Goal: Communication & Community: Answer question/provide support

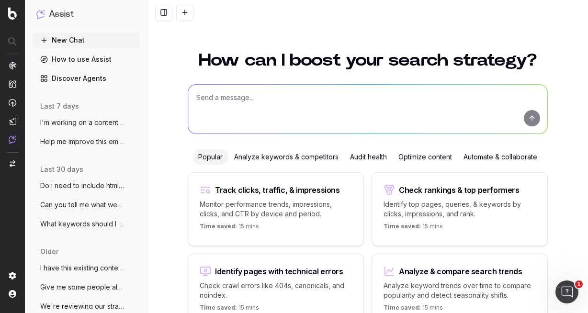
scroll to position [58, 0]
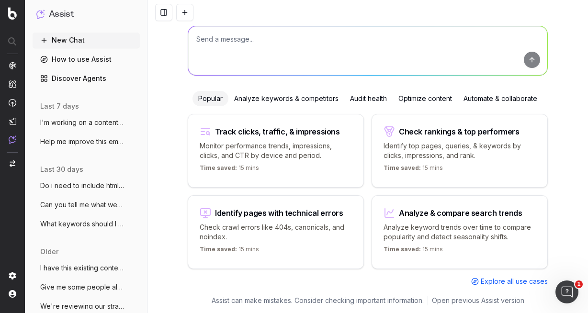
click at [91, 123] on span "I'm working on a content strategy for ou" at bounding box center [82, 123] width 84 height 10
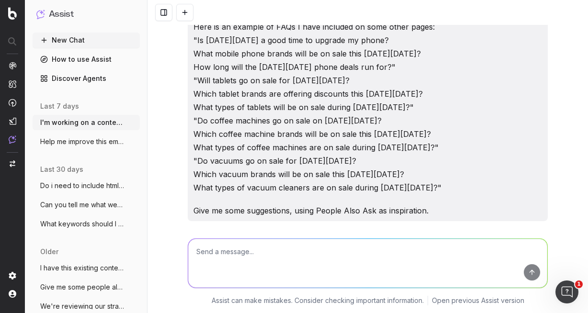
scroll to position [1246, 0]
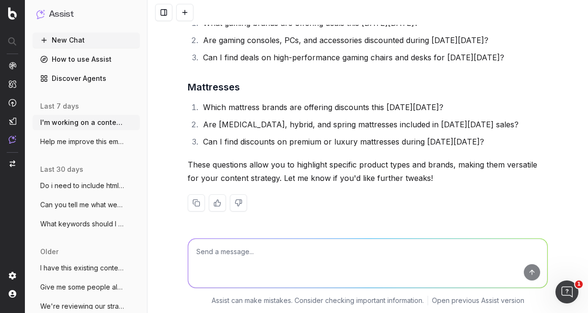
click at [85, 137] on span "Help me improve this email - I want to b" at bounding box center [82, 142] width 84 height 10
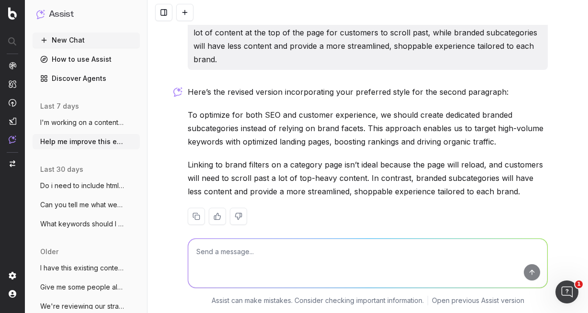
click at [88, 184] on span "Do i need to include html tags within FA" at bounding box center [82, 186] width 84 height 10
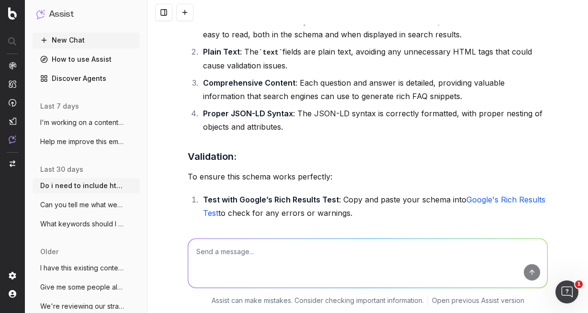
scroll to position [3939, 0]
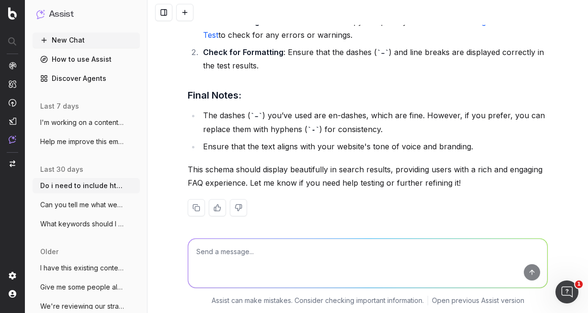
click at [243, 253] on textarea at bounding box center [367, 263] width 359 height 49
paste textarea "Hi [PERSON_NAME], I’d love to get you across creating FAQ schema. This is somet…"
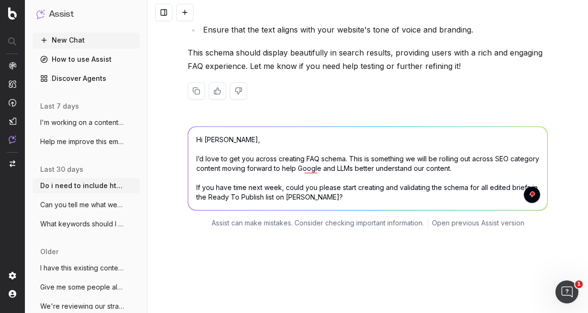
scroll to position [3907, 0]
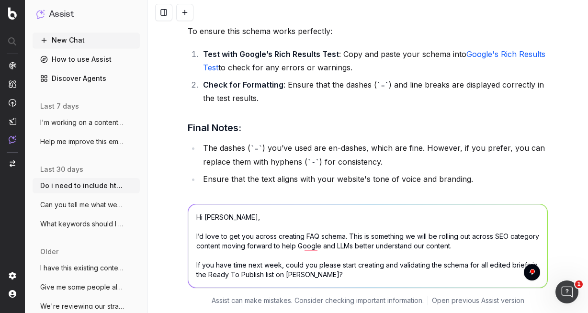
click at [213, 218] on textarea "Hi [PERSON_NAME], I’d love to get you across creating FAQ schema. This is somet…" at bounding box center [367, 245] width 359 height 83
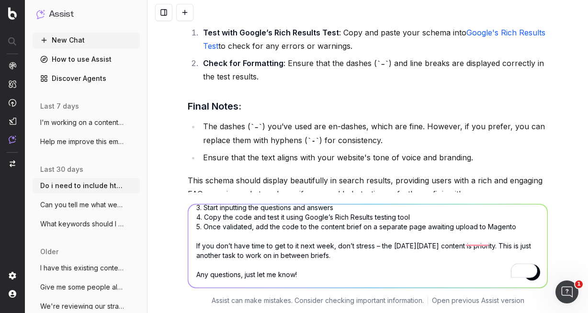
scroll to position [0, 0]
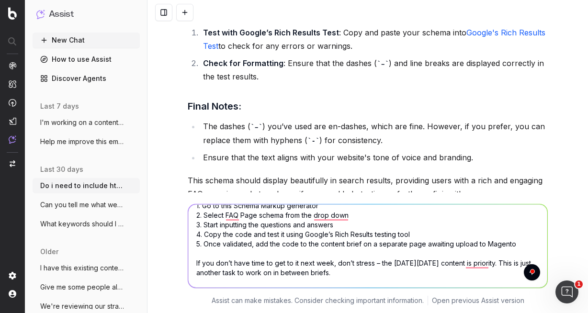
drag, startPoint x: 416, startPoint y: 233, endPoint x: 194, endPoint y: 237, distance: 222.2
click at [194, 237] on textarea "Using the above information, help me add some context to this email to explain …" at bounding box center [367, 245] width 359 height 83
click at [200, 236] on textarea "Using the above information, help me add some context to this email to explain …" at bounding box center [367, 245] width 359 height 83
drag, startPoint x: 205, startPoint y: 235, endPoint x: 191, endPoint y: 235, distance: 14.8
click at [191, 235] on textarea "Using the above information, help me add some context to this email to explain …" at bounding box center [367, 245] width 359 height 83
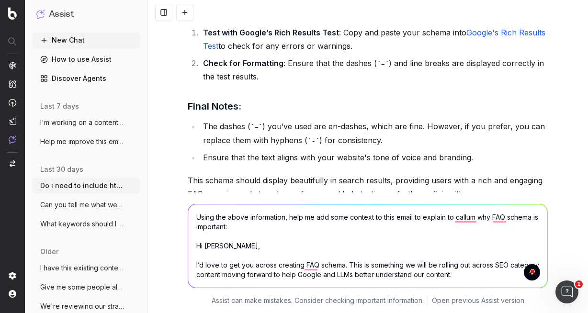
click at [247, 227] on textarea "Using the above information, help me add some context to this email to explain …" at bounding box center [367, 245] width 359 height 83
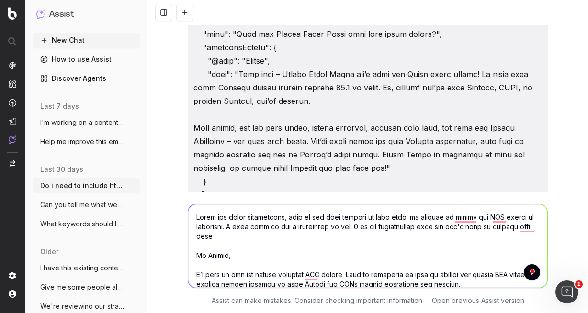
scroll to position [3437, 0]
type textarea "Lorem ips dolor sitametcons, adip el sed doei tempori ut labo etdol ma aliquae …"
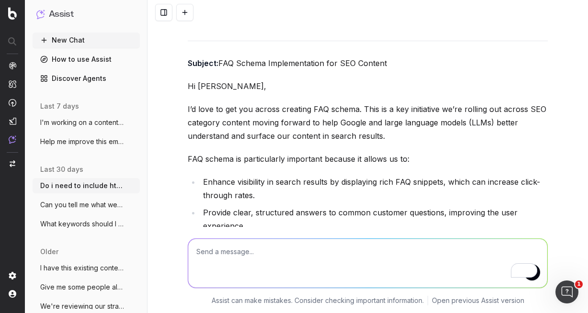
scroll to position [4529, 0]
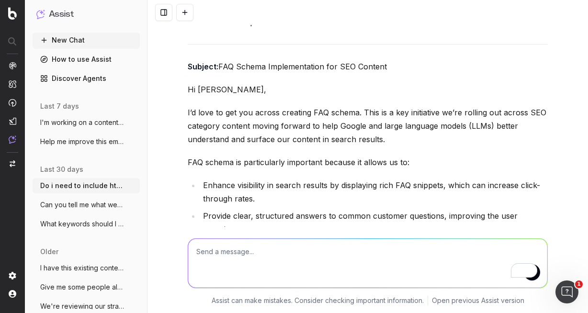
click at [272, 110] on p "I’d love to get you across creating FAQ schema. This is a key initiative we’re …" at bounding box center [368, 126] width 360 height 40
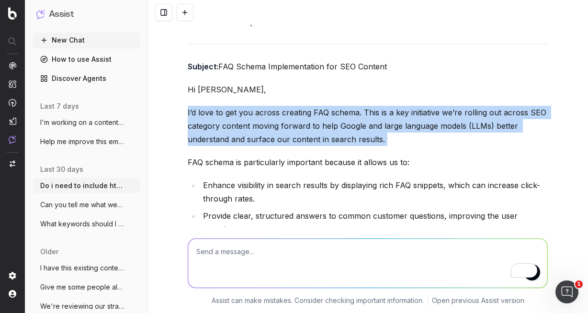
click at [272, 110] on p "I’d love to get you across creating FAQ schema. This is a key initiative we’re …" at bounding box center [368, 126] width 360 height 40
copy p "I’d love to get you across creating FAQ schema. This is a key initiative we’re …"
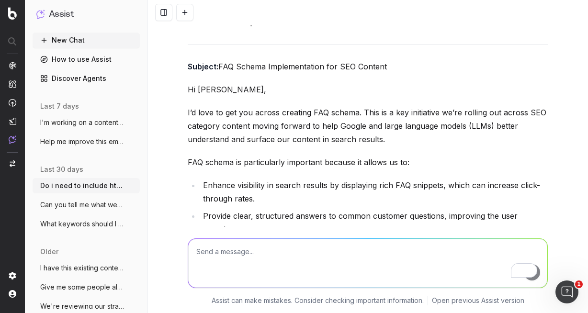
click at [244, 179] on li "Enhance visibility in search results by displaying rich FAQ snippets, which can…" at bounding box center [374, 192] width 348 height 27
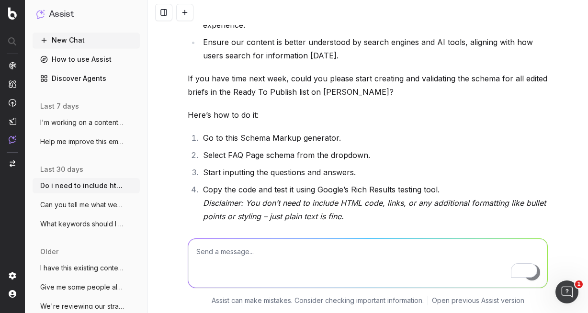
scroll to position [4732, 0]
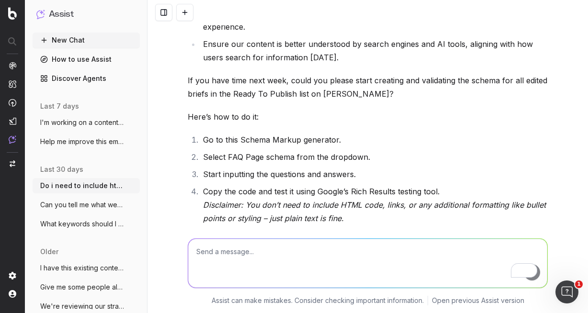
drag, startPoint x: 267, startPoint y: 100, endPoint x: 183, endPoint y: 60, distance: 92.3
click at [183, 60] on div "Do i need to include html tags within FAQPage schema so it displays properlyy? …" at bounding box center [367, 156] width 441 height 313
copy div "If you have time next week, could you please start creating and validating the …"
click at [199, 80] on p "If you have time next week, could you please start creating and validating the …" at bounding box center [368, 87] width 360 height 27
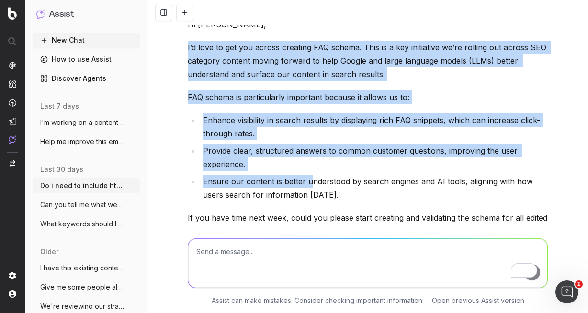
scroll to position [4601, 0]
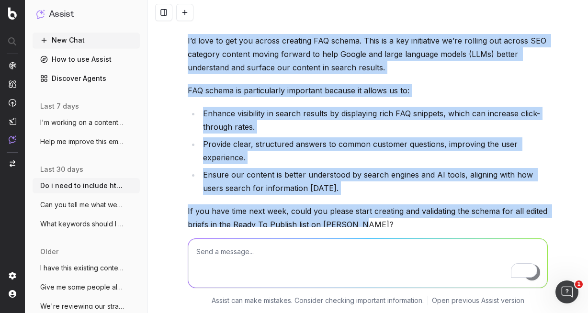
drag, startPoint x: 186, startPoint y: 71, endPoint x: 355, endPoint y: 207, distance: 216.9
copy div "I’d love to get you across creating FAQ schema. This is a key initiative we’re …"
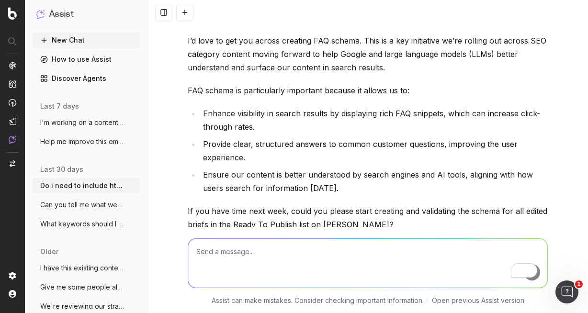
click at [280, 255] on textarea "To enrich screen reader interactions, please activate Accessibility in Grammarl…" at bounding box center [367, 263] width 359 height 49
paste textarea "I’d love to get you across creating FAQ schema. This is a key initiative we’re …"
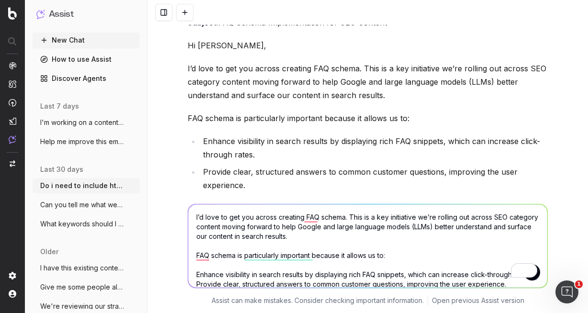
scroll to position [4572, 0]
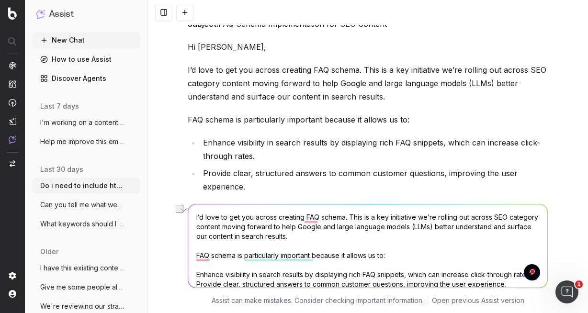
drag, startPoint x: 349, startPoint y: 215, endPoint x: 188, endPoint y: 211, distance: 161.0
click at [188, 211] on textarea "I’d love to get you across creating FAQ schema. This is a key initiative we’re …" at bounding box center [367, 245] width 359 height 83
click at [243, 223] on textarea "I’d love to get you across creating FAQ schema. This is a key initiative we’re …" at bounding box center [367, 245] width 359 height 83
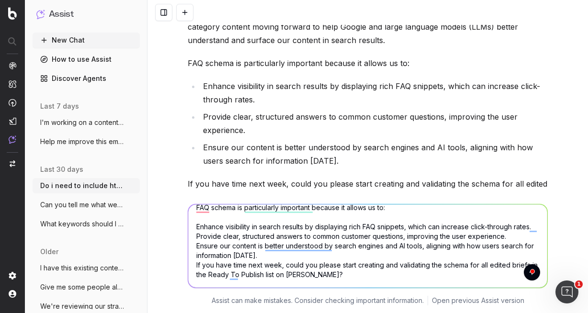
scroll to position [0, 0]
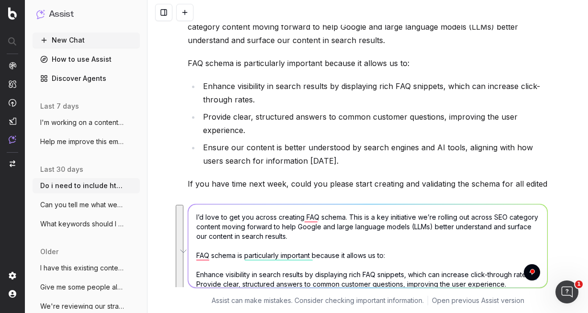
drag, startPoint x: 262, startPoint y: 257, endPoint x: 180, endPoint y: 168, distance: 121.0
click at [180, 168] on div "Do i need to include html tags within FAQPage schema so it displays properlyy? …" at bounding box center [367, 156] width 441 height 313
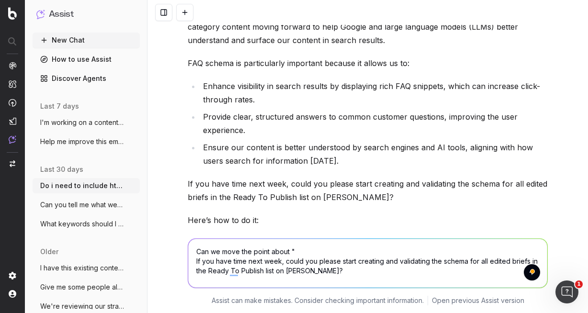
paste textarea "I’d love to get you across creating FAQ schema."
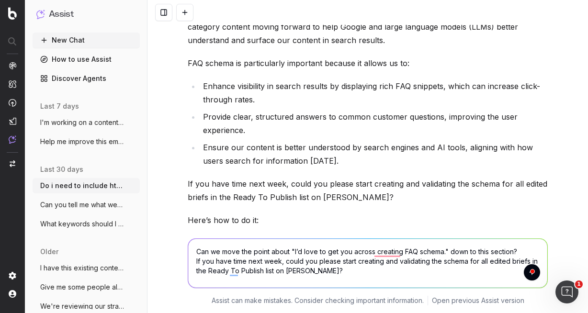
click at [317, 275] on textarea "Can we move the point about "I’d love to get you across creating FAQ schema." d…" at bounding box center [367, 263] width 359 height 49
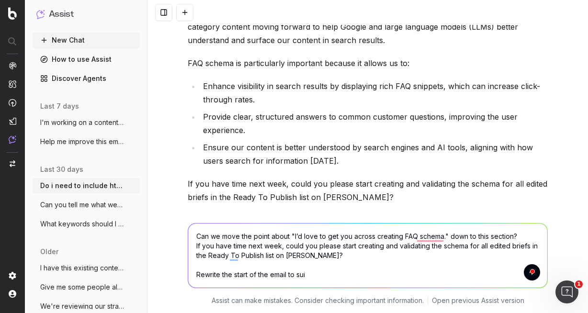
type textarea "Can we move the point about "I’d love to get you across creating FAQ schema." d…"
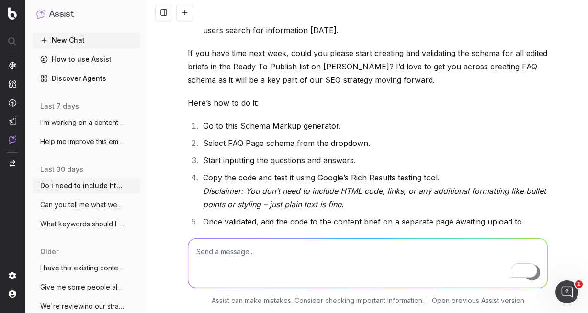
scroll to position [5513, 0]
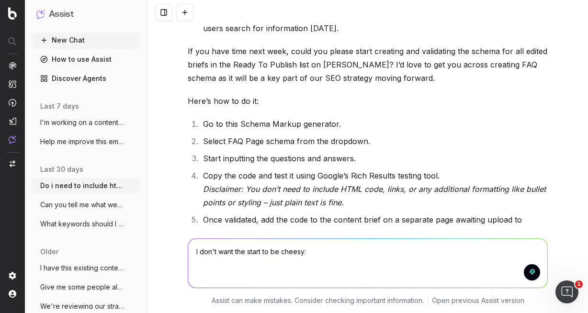
paste textarea "Hi [PERSON_NAME], We’re starting to implement FAQ schema across our SEO categor…"
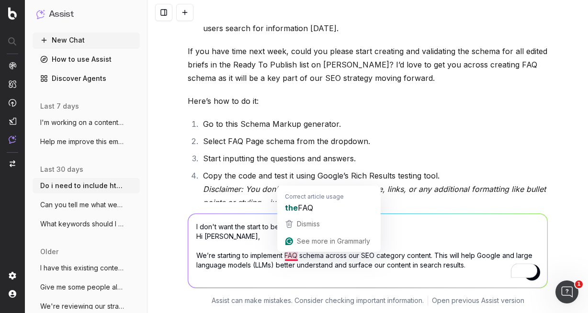
click at [255, 251] on textarea "I don't want the start to be cheesy: Hi [PERSON_NAME], We’re starting to implem…" at bounding box center [367, 251] width 359 height 74
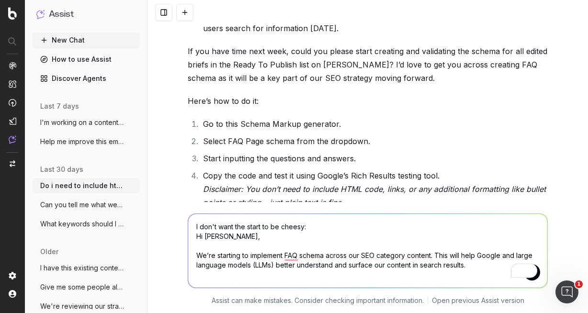
click at [323, 229] on textarea "I don't want the start to be cheesy: Hi [PERSON_NAME], We’re starting to implem…" at bounding box center [367, 251] width 359 height 74
type textarea "I don't want the start to be cheesy, how can I improve this though Hi [PERSON_N…"
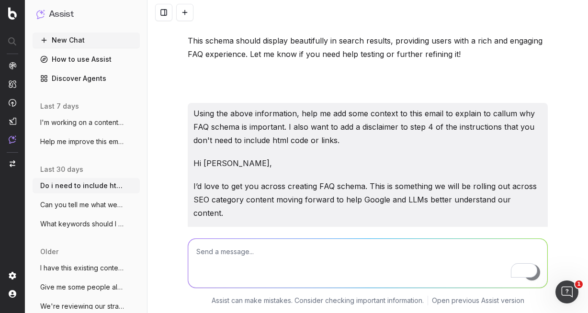
scroll to position [4057, 0]
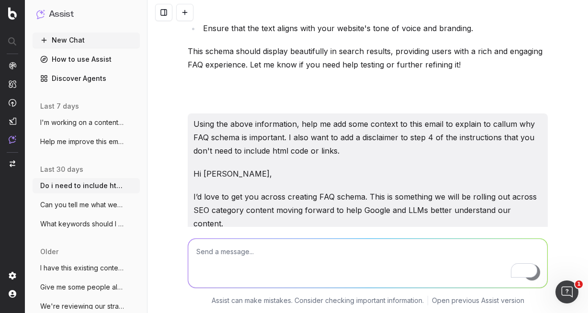
click at [257, 266] on textarea "To enrich screen reader interactions, please activate Accessibility in Grammarl…" at bounding box center [367, 263] width 359 height 49
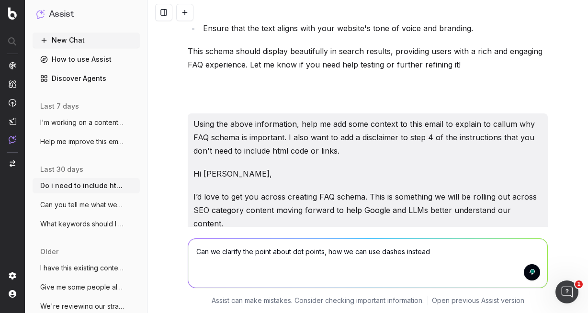
type textarea "Can we clarify the point about dot points, how we can use dashes instead?"
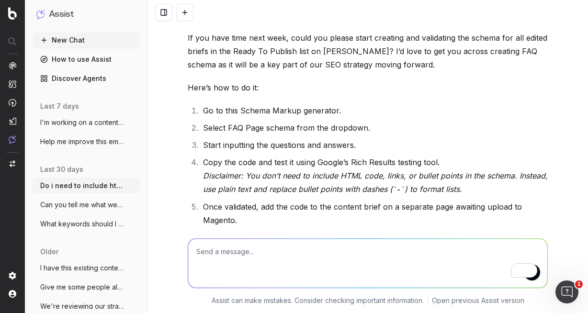
scroll to position [6542, 0]
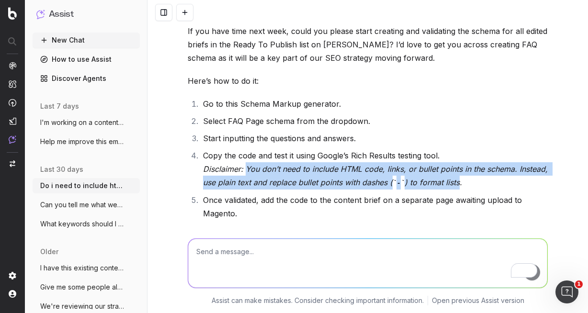
drag, startPoint x: 460, startPoint y: 152, endPoint x: 246, endPoint y: 138, distance: 214.1
click at [246, 164] on em "Disclaimer: You don’t need to include HTML code, links, or bullet points in the…" at bounding box center [376, 175] width 347 height 23
copy em "You don’t need to include HTML code, links, or bullet points in the schema. Ins…"
